Goal: Obtain resource: Obtain resource

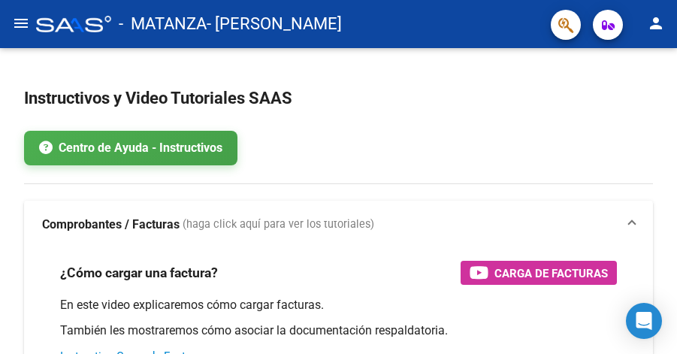
click at [17, 23] on mat-icon "menu" at bounding box center [21, 23] width 18 height 18
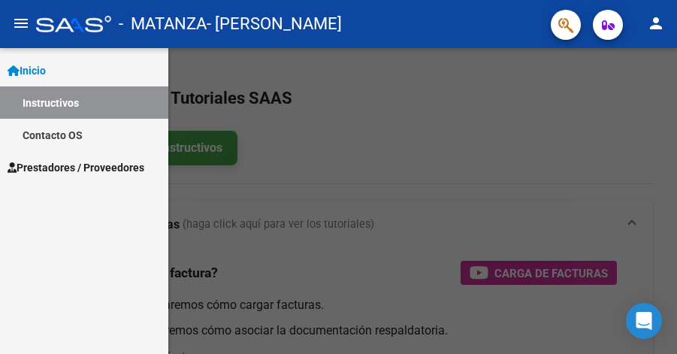
click at [66, 70] on link "Inicio" at bounding box center [84, 70] width 168 height 32
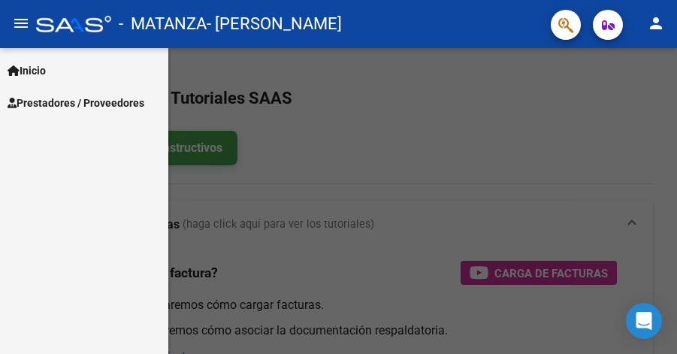
click at [66, 70] on link "Inicio" at bounding box center [84, 70] width 168 height 32
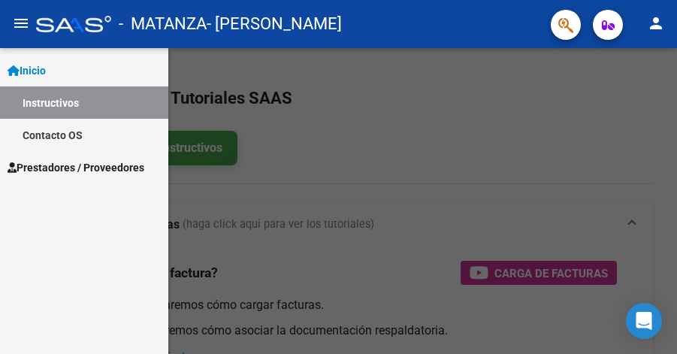
click at [80, 165] on span "Prestadores / Proveedores" at bounding box center [76, 167] width 137 height 17
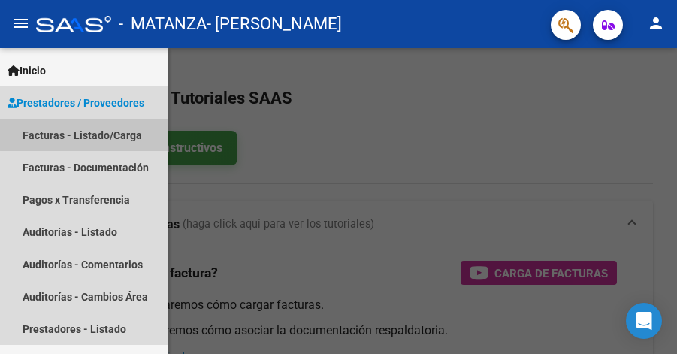
click at [91, 131] on link "Facturas - Listado/Carga" at bounding box center [84, 135] width 168 height 32
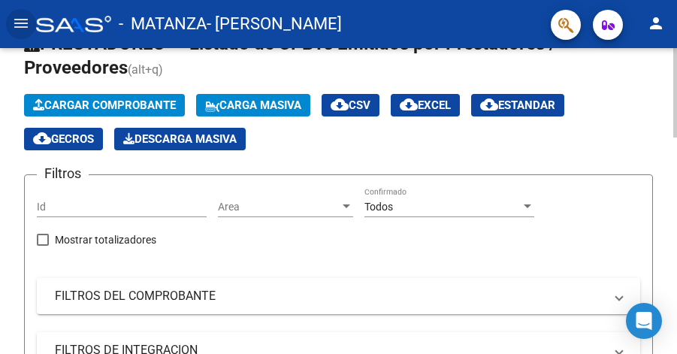
scroll to position [152, 0]
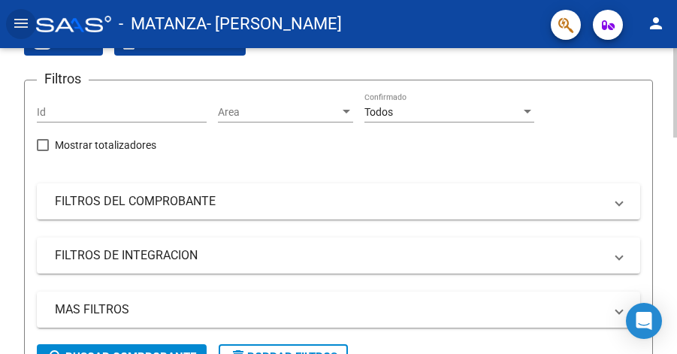
click at [145, 266] on mat-expansion-panel-header "FILTROS DE INTEGRACION" at bounding box center [338, 255] width 603 height 36
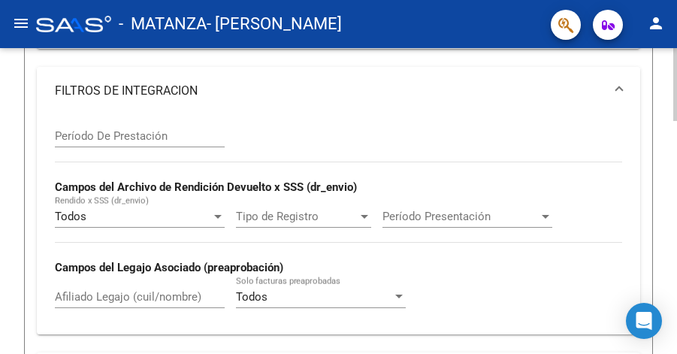
scroll to position [361, 0]
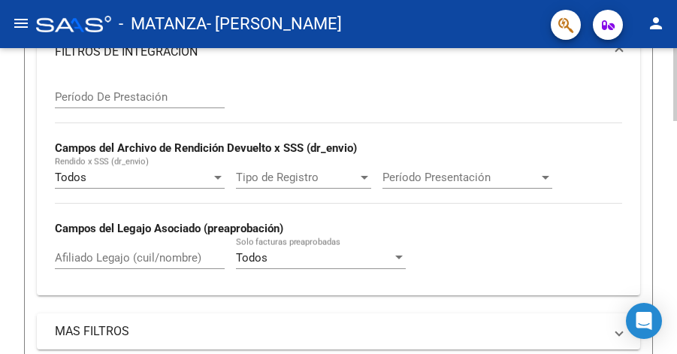
click at [157, 255] on input "Afiliado Legajo (cuil/nombre)" at bounding box center [140, 258] width 170 height 14
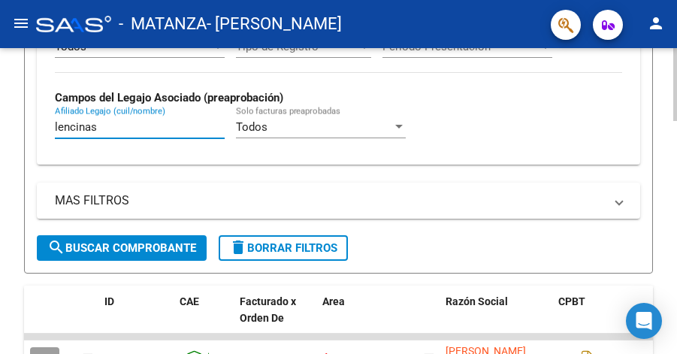
scroll to position [556, 0]
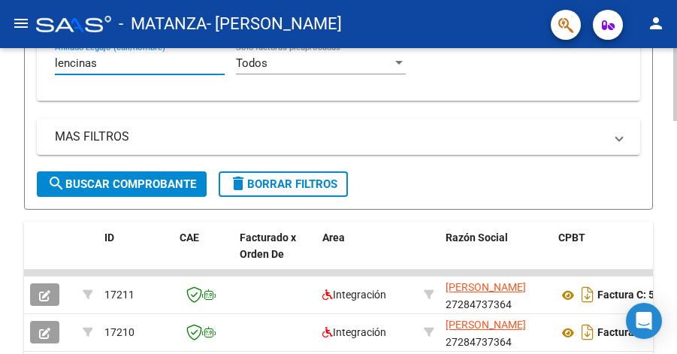
type input "lencinas"
click at [161, 180] on span "search Buscar Comprobante" at bounding box center [121, 184] width 149 height 14
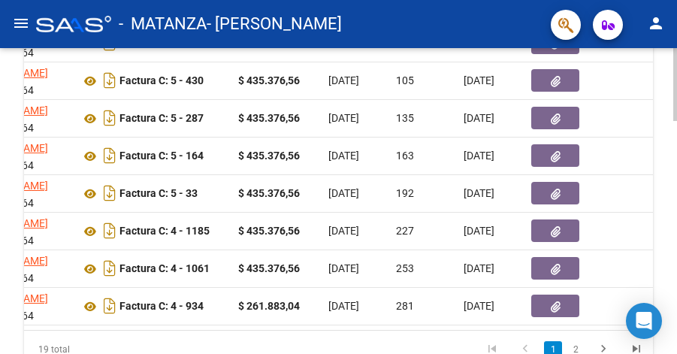
scroll to position [899, 0]
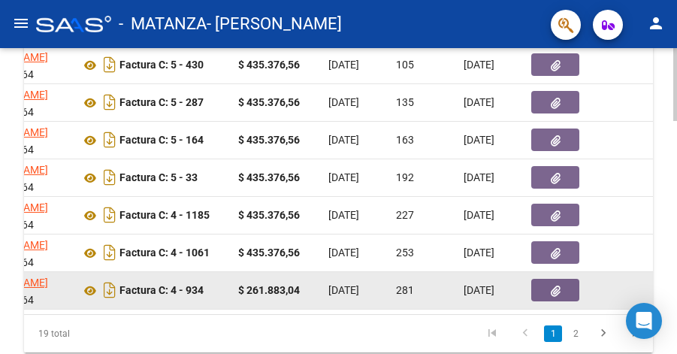
click at [551, 285] on span "button" at bounding box center [556, 290] width 10 height 14
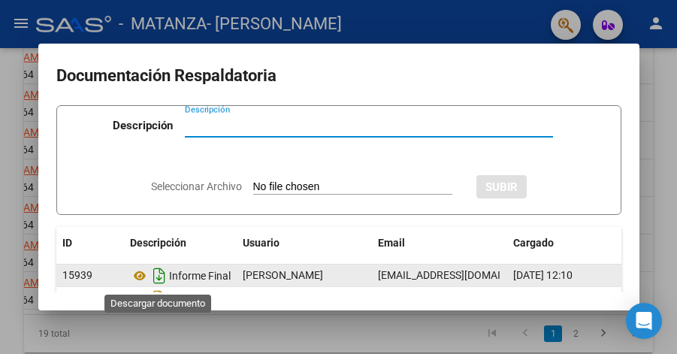
click at [162, 277] on icon "Descargar documento" at bounding box center [160, 276] width 20 height 24
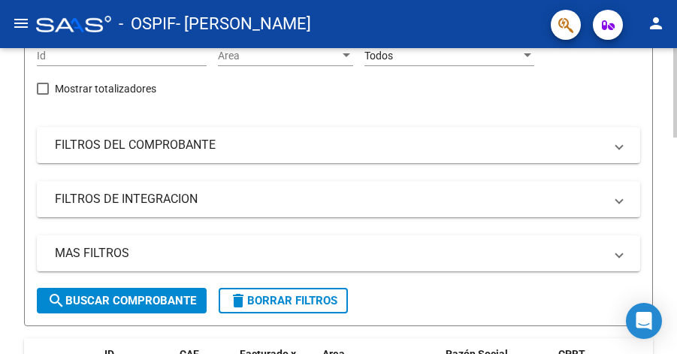
scroll to position [224, 0]
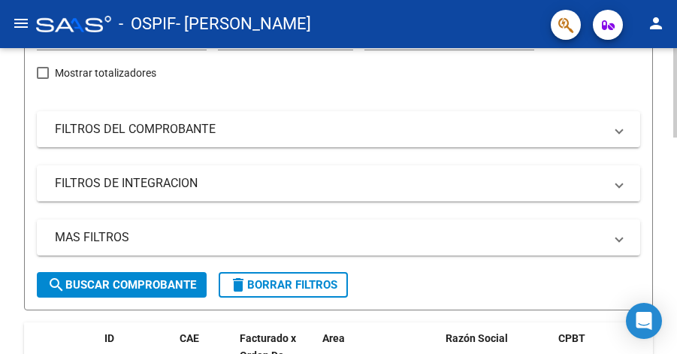
click at [184, 189] on mat-panel-title "FILTROS DE INTEGRACION" at bounding box center [329, 183] width 549 height 17
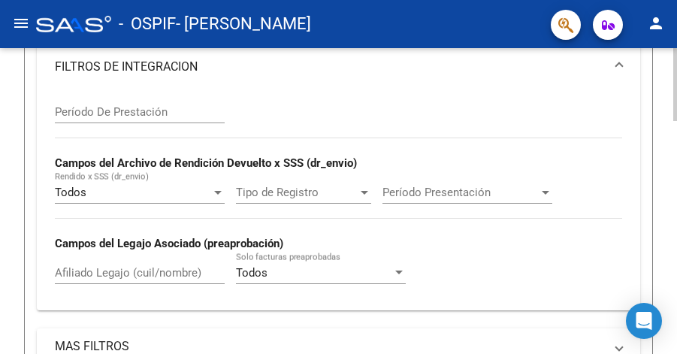
scroll to position [409, 0]
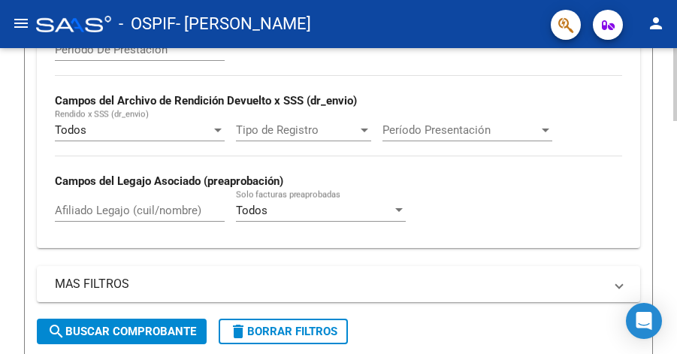
click at [163, 216] on input "Afiliado Legajo (cuil/nombre)" at bounding box center [140, 211] width 170 height 14
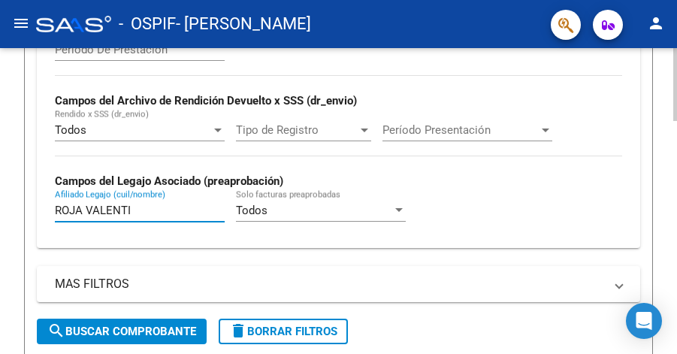
type input "ROJA VALENTI"
click at [136, 336] on span "search Buscar Comprobante" at bounding box center [121, 332] width 149 height 14
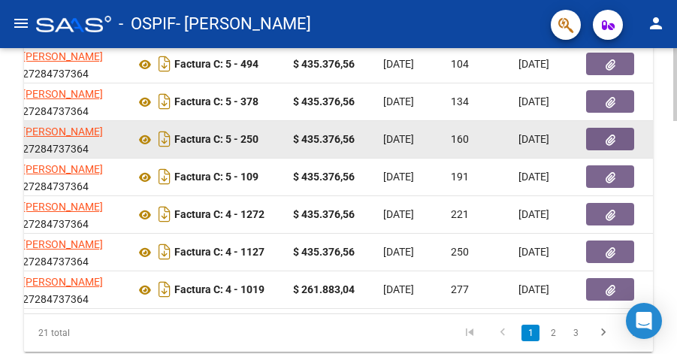
scroll to position [903, 0]
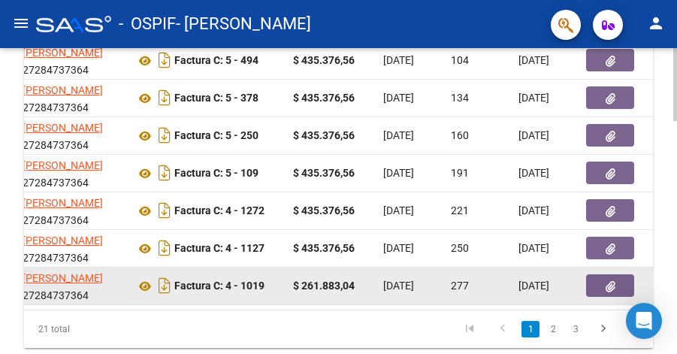
click at [597, 283] on button "button" at bounding box center [610, 285] width 48 height 23
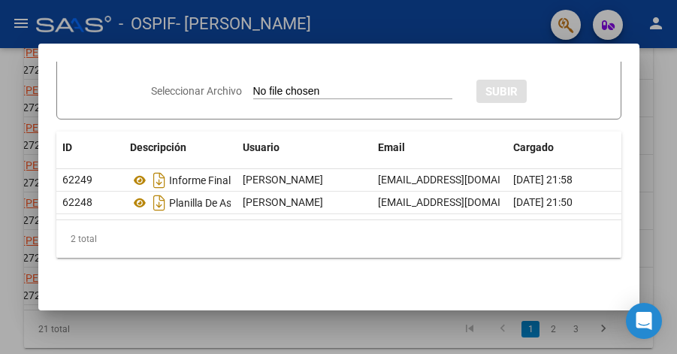
scroll to position [97, 0]
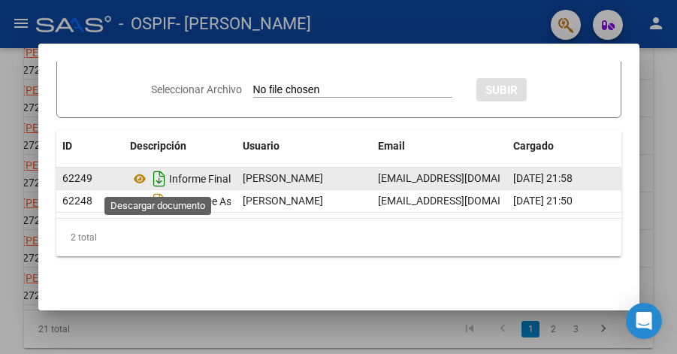
click at [160, 175] on icon "Descargar documento" at bounding box center [160, 179] width 20 height 24
